Goal: Find specific page/section: Find specific page/section

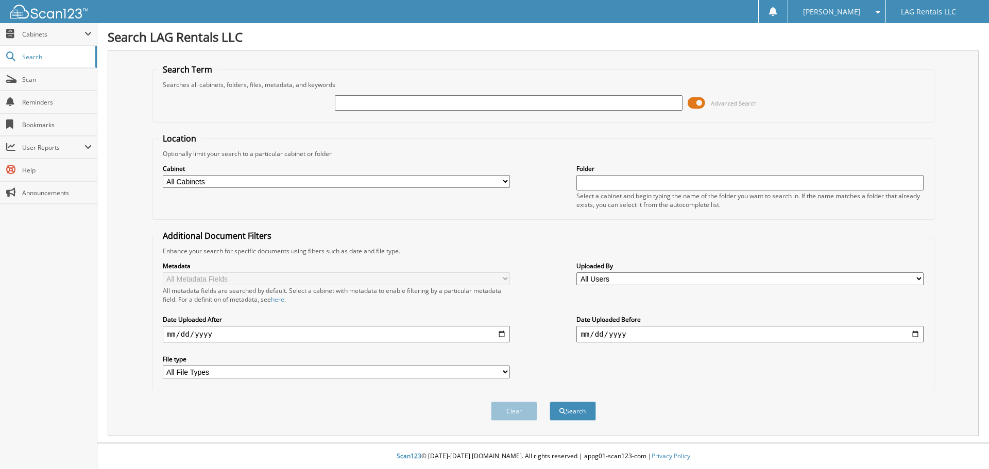
click at [313, 180] on select "All Cabinets CLAIMS RENTAL AGREEMENTS Needs Filing" at bounding box center [336, 181] width 347 height 13
select select "28713"
click at [163, 175] on select "All Cabinets CLAIMS RENTAL AGREEMENTS Needs Filing" at bounding box center [336, 181] width 347 height 13
click at [487, 107] on input "text" at bounding box center [508, 102] width 347 height 15
type input "3038800"
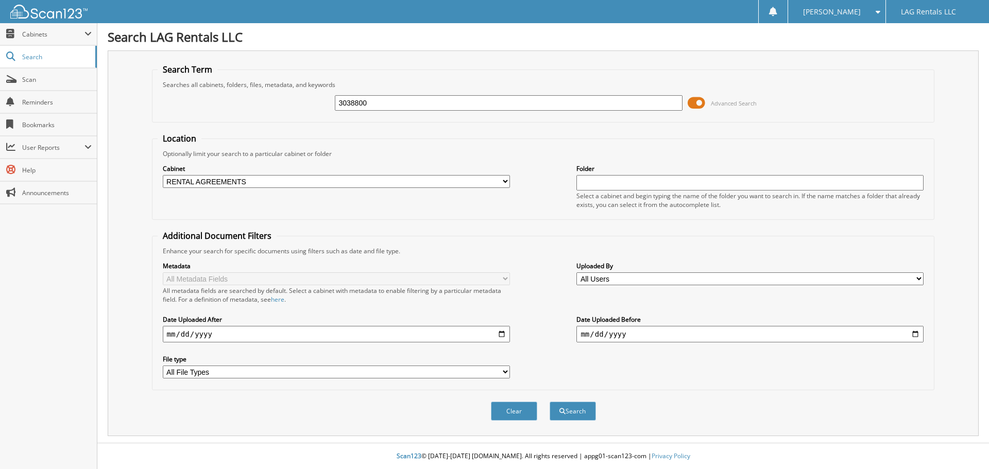
click at [550, 402] on button "Search" at bounding box center [573, 411] width 46 height 19
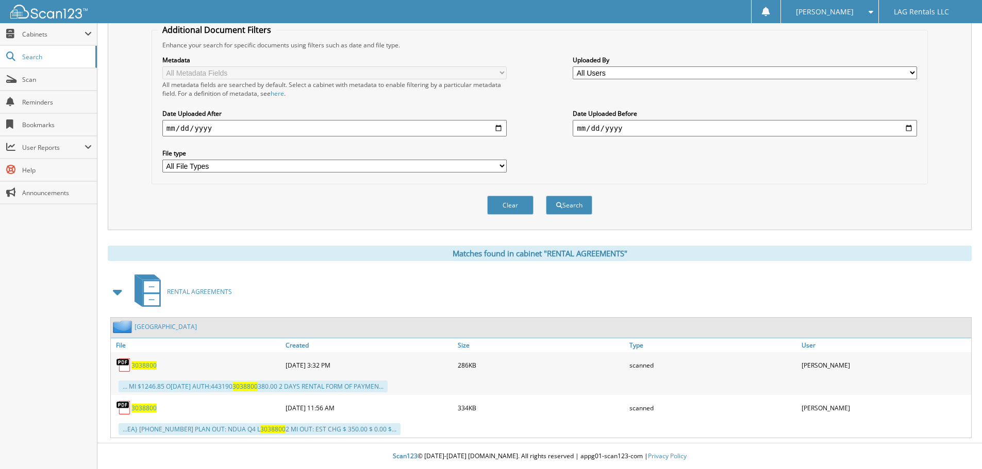
scroll to position [207, 0]
click at [153, 365] on span "3038800" at bounding box center [143, 365] width 25 height 9
